Goal: Task Accomplishment & Management: Use online tool/utility

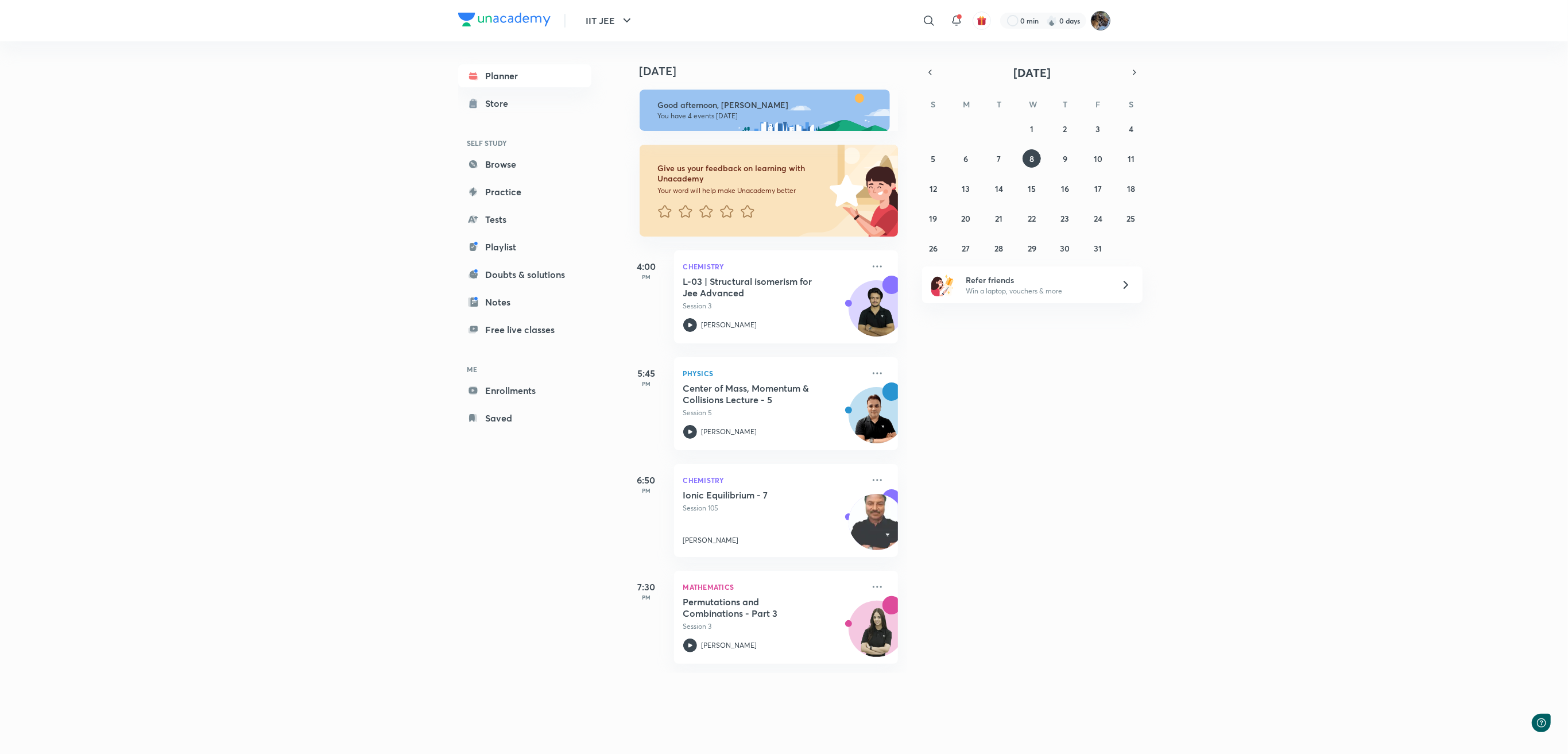
click at [1098, 17] on img at bounding box center [1101, 21] width 19 height 19
click at [1048, 200] on div "Educator dashboard" at bounding box center [1043, 192] width 134 height 27
click at [1104, 26] on img at bounding box center [1101, 21] width 19 height 19
click at [1049, 192] on p "Educator dashboard" at bounding box center [1051, 192] width 99 height 10
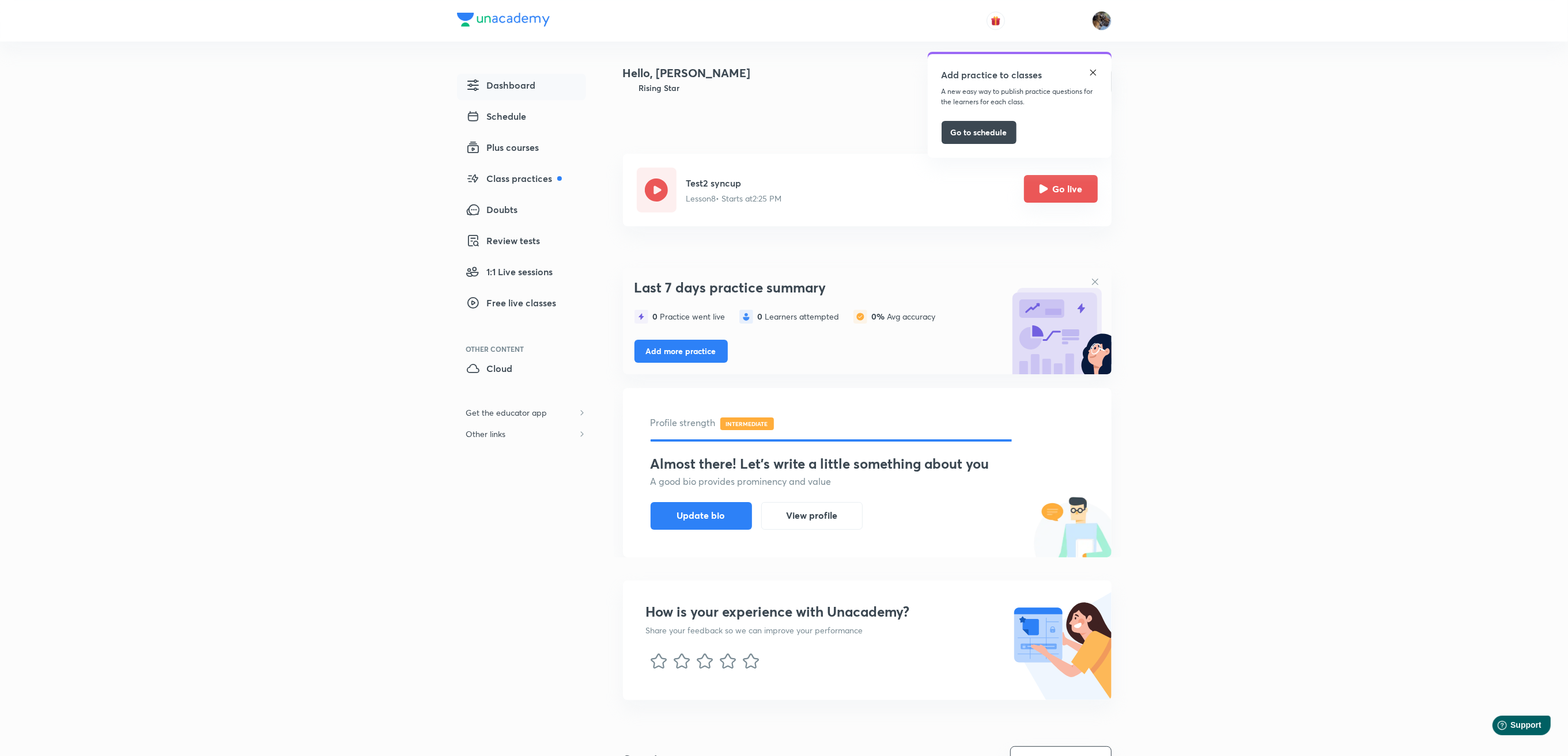
click at [1066, 186] on button "Go live" at bounding box center [1060, 189] width 74 height 27
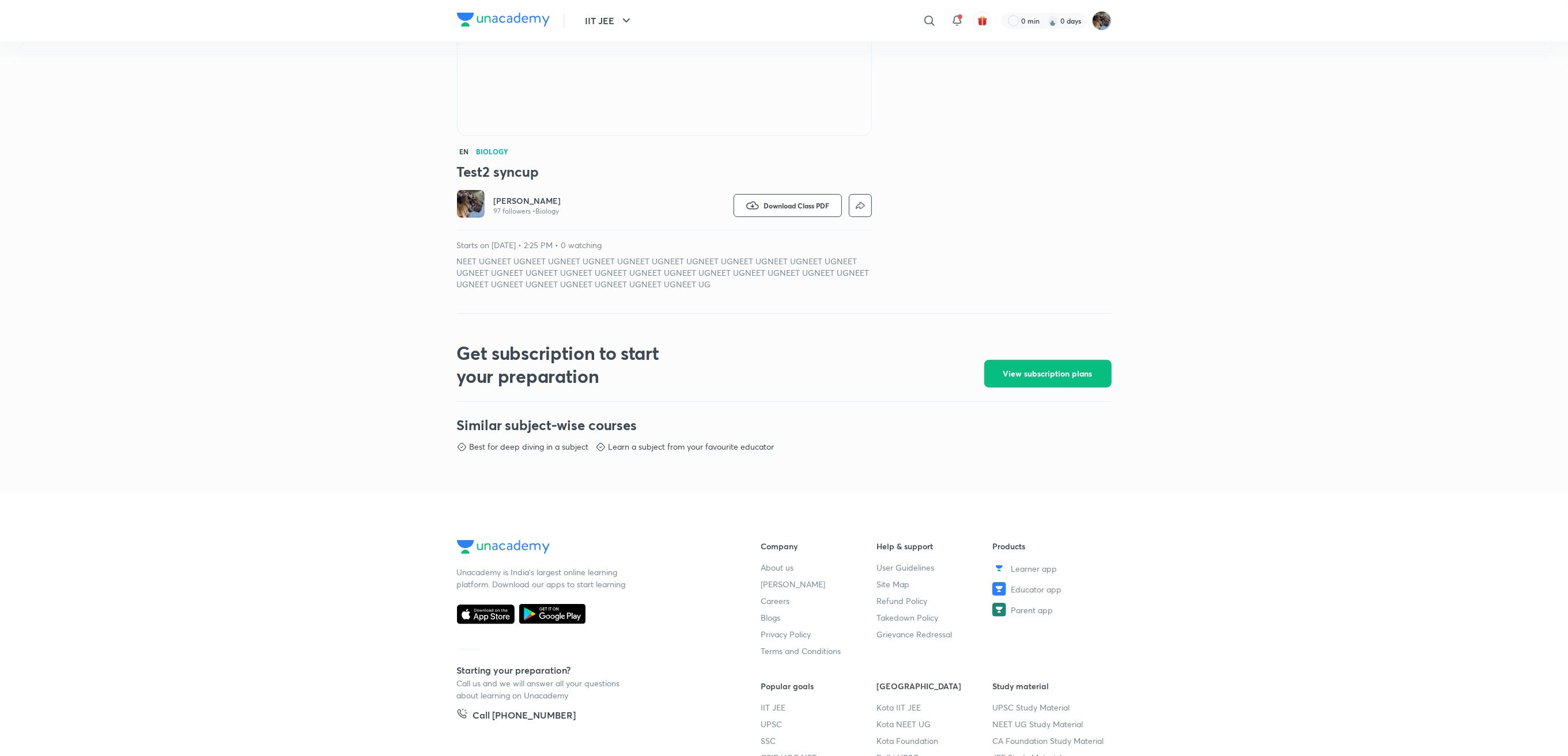
scroll to position [230, 0]
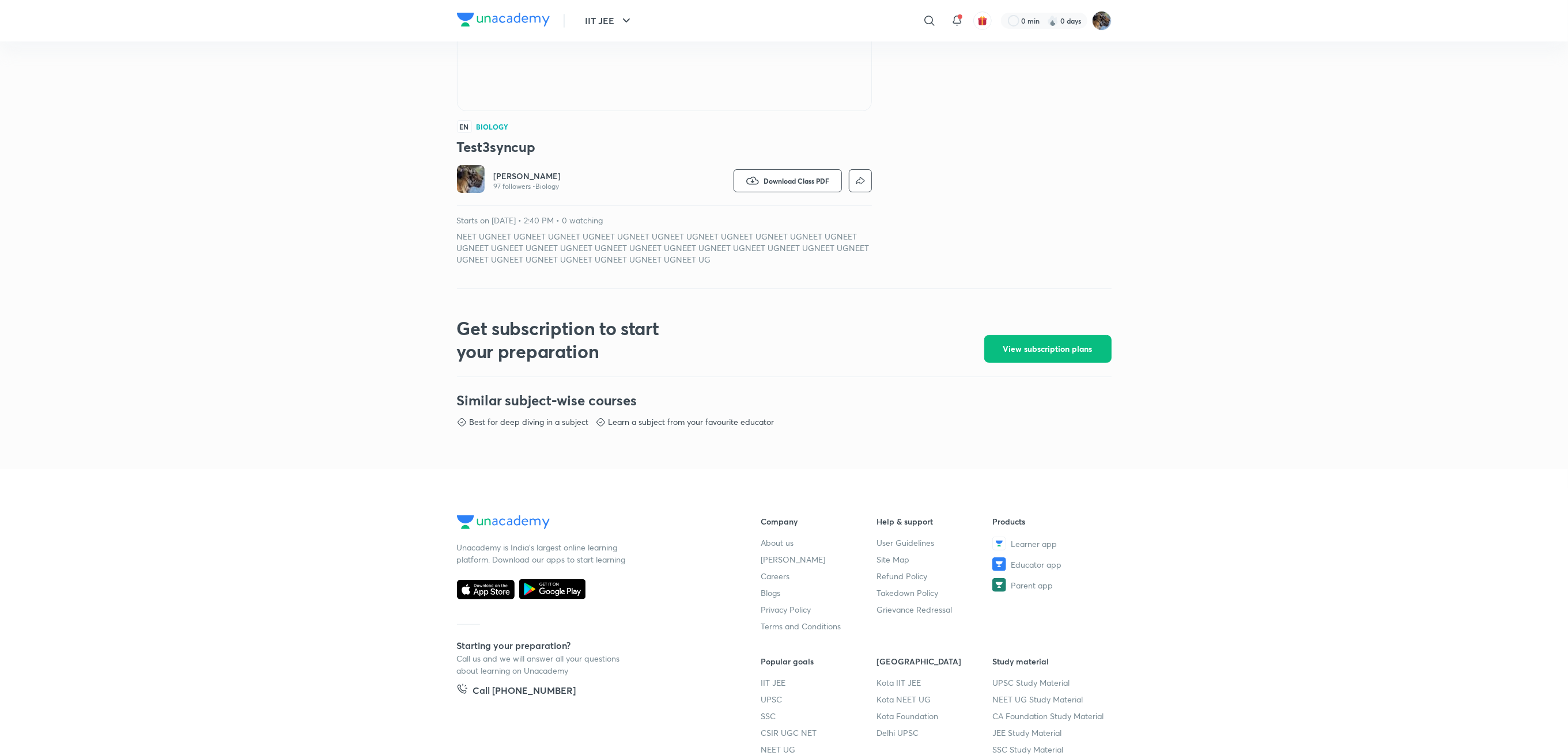
scroll to position [339, 0]
